Goal: Use online tool/utility

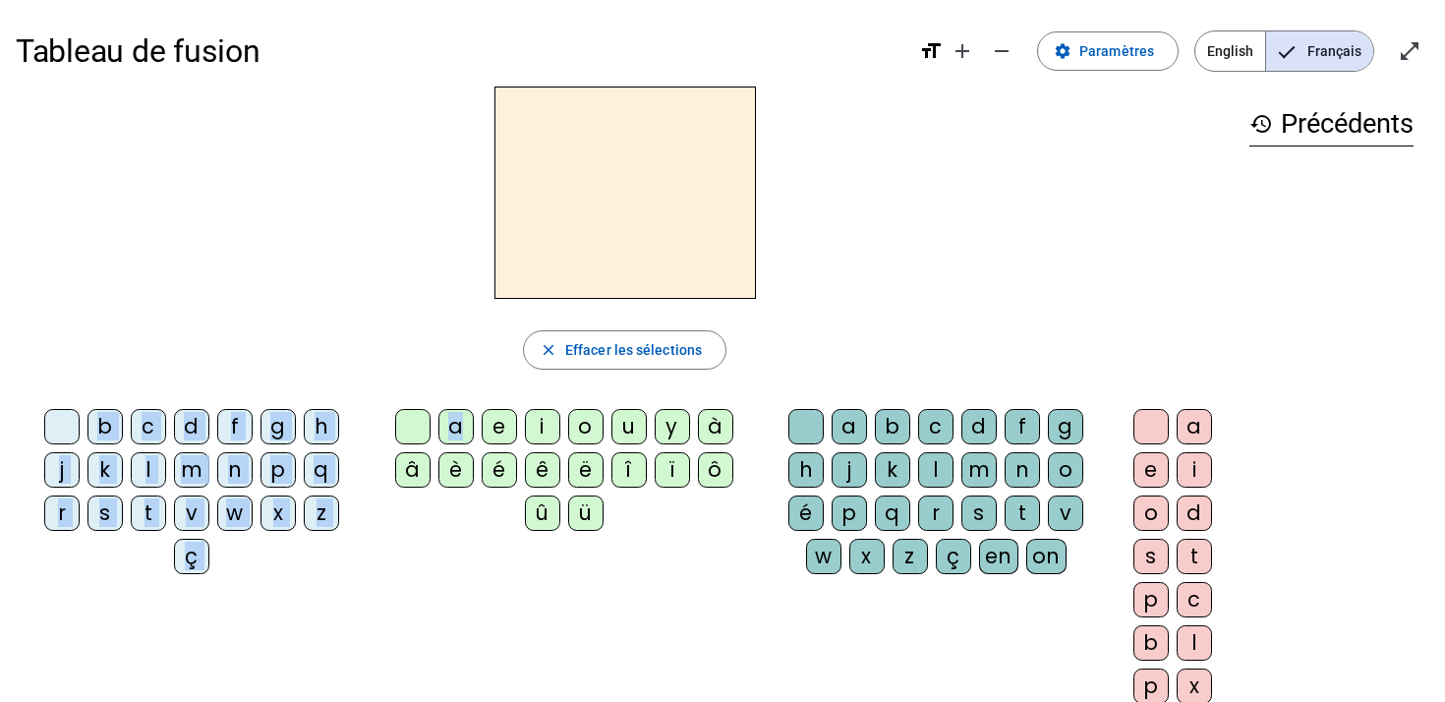
drag, startPoint x: 461, startPoint y: 424, endPoint x: 547, endPoint y: 242, distance: 200.9
click at [547, 242] on div "close [PERSON_NAME] les sélections b c d f g h j k l m n p q r s t v w x z ç a …" at bounding box center [625, 402] width 1218 height 633
click at [456, 437] on div "a" at bounding box center [455, 426] width 35 height 35
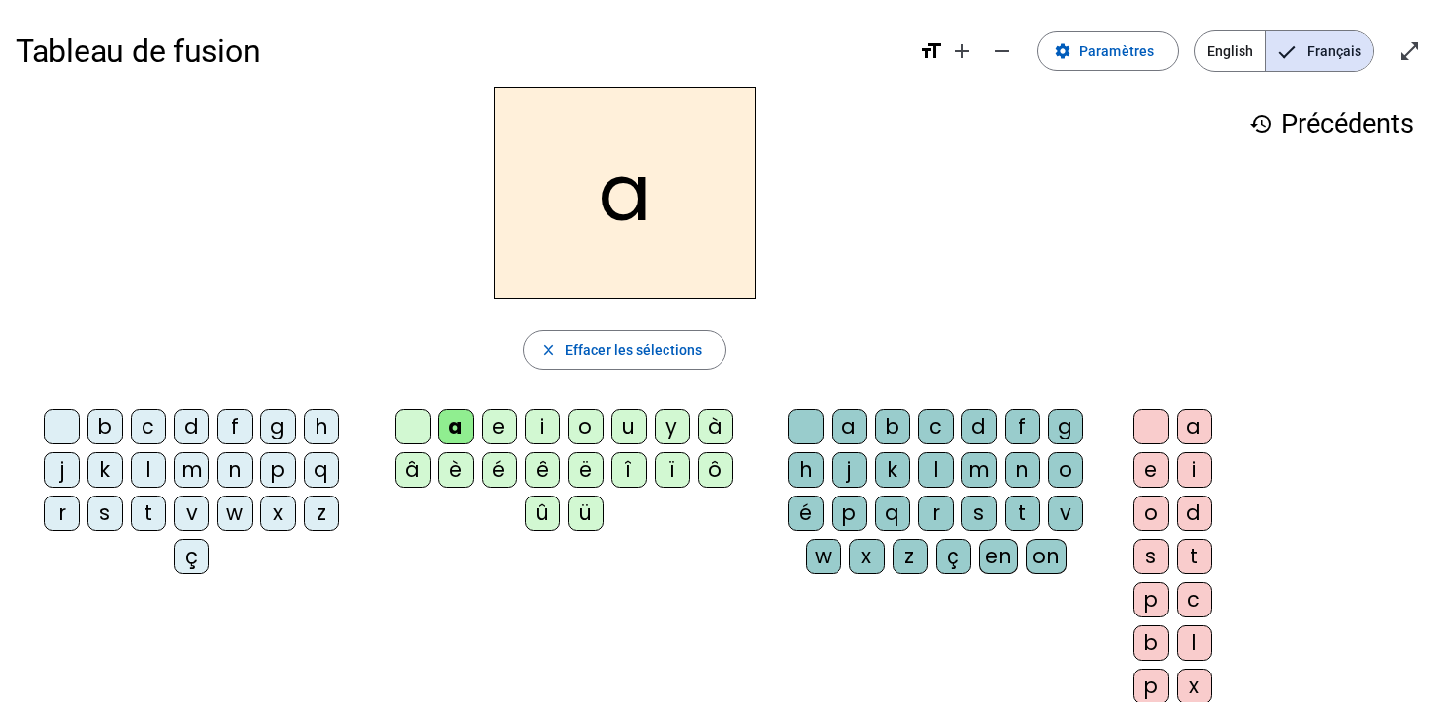
click at [933, 466] on div "l" at bounding box center [935, 469] width 35 height 35
